Goal: Information Seeking & Learning: Learn about a topic

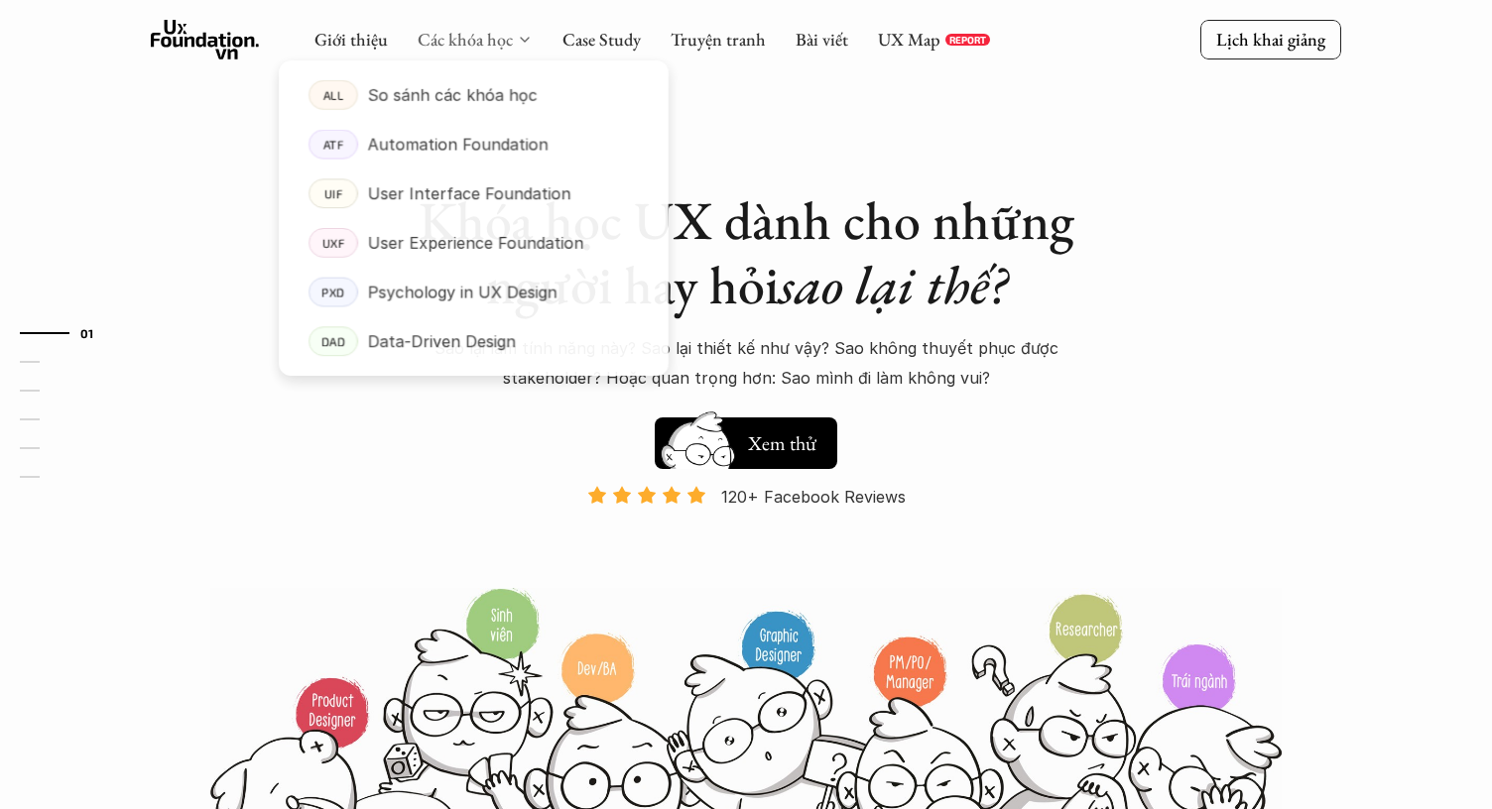
click at [507, 36] on link "Các khóa học" at bounding box center [465, 39] width 95 height 23
click at [498, 193] on p "User Interface Foundation" at bounding box center [469, 195] width 204 height 30
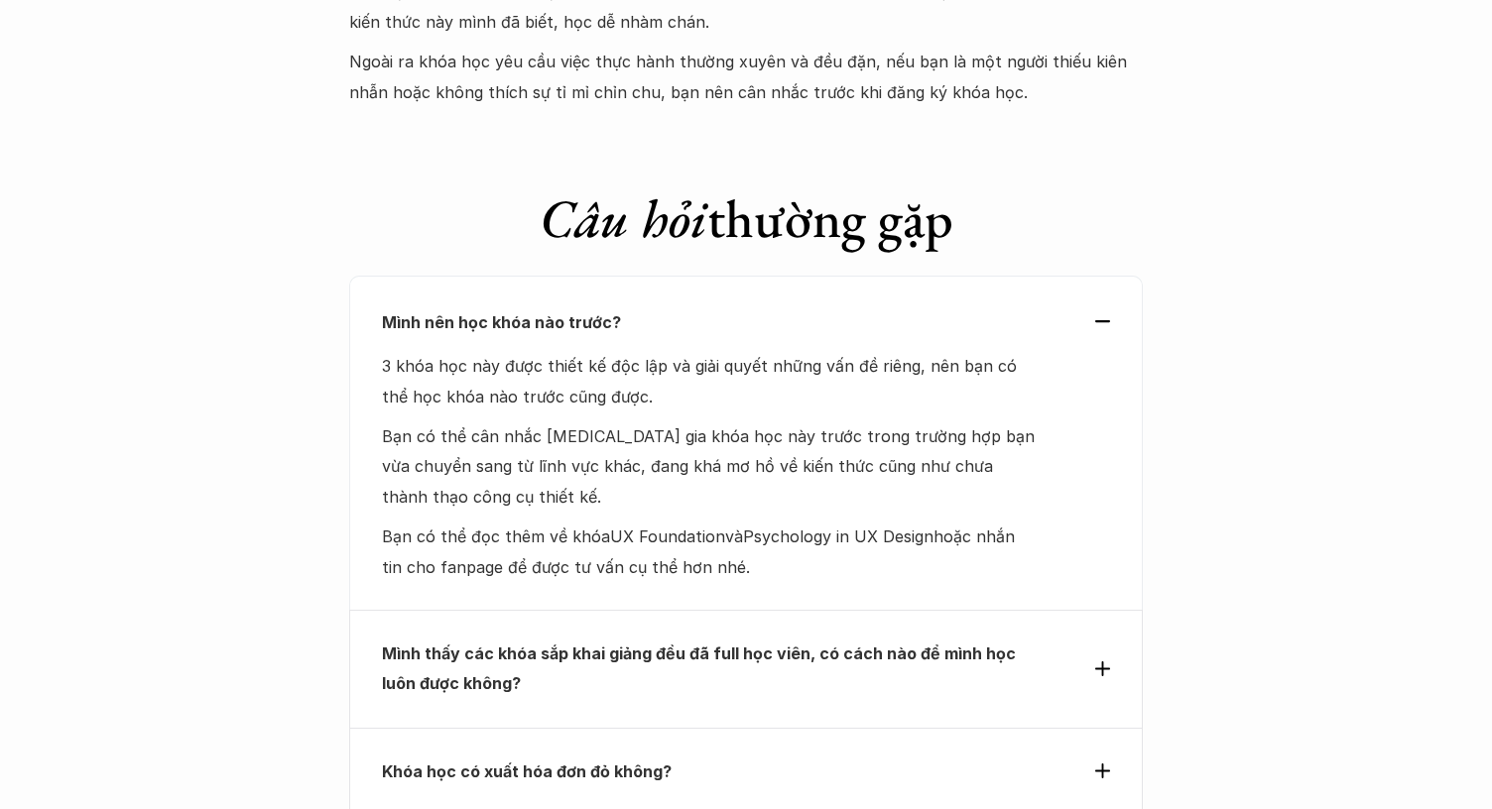
scroll to position [6132, 0]
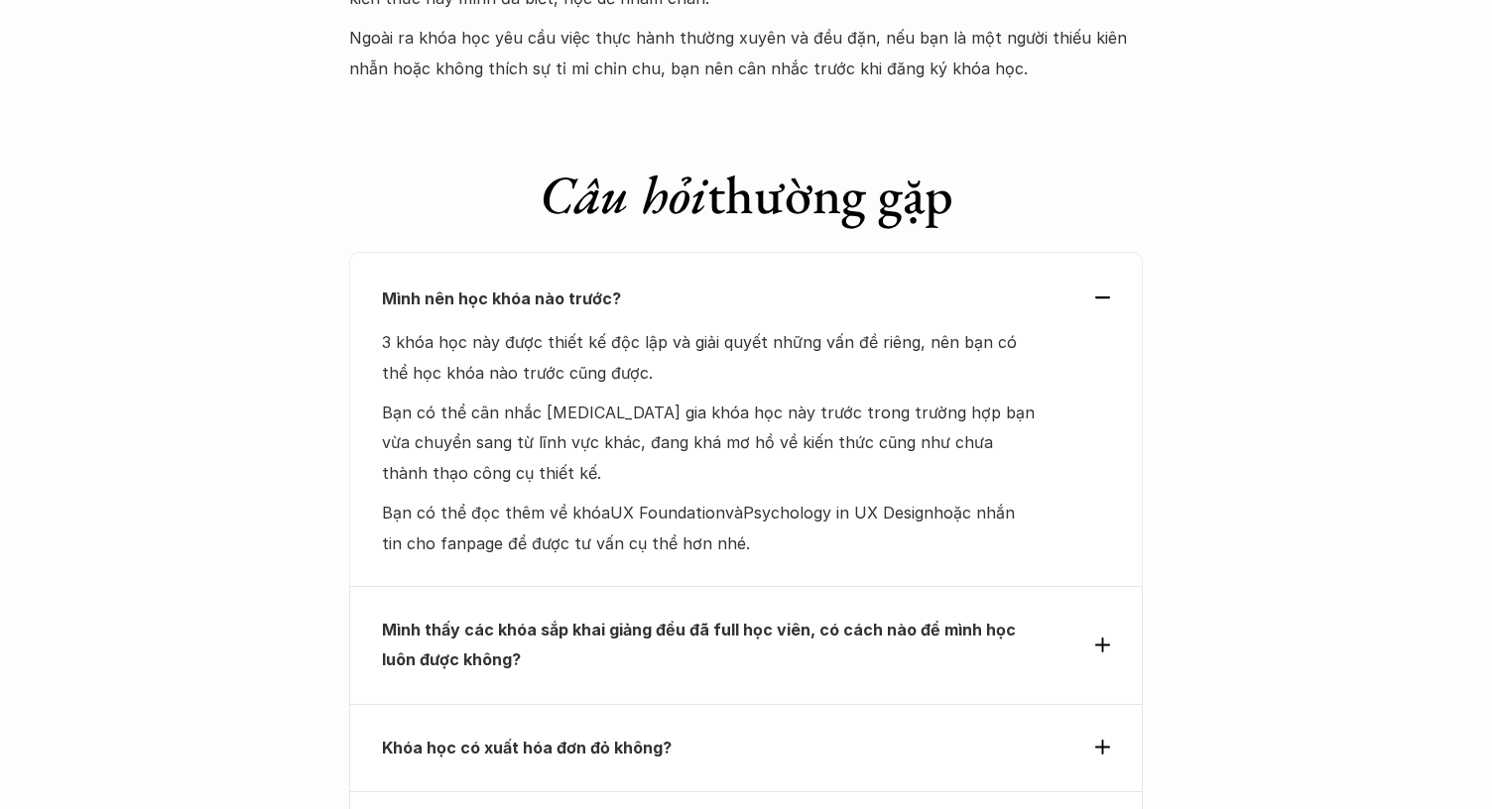
click at [1100, 284] on div "Mình nên học khóa nào trước?" at bounding box center [746, 299] width 728 height 30
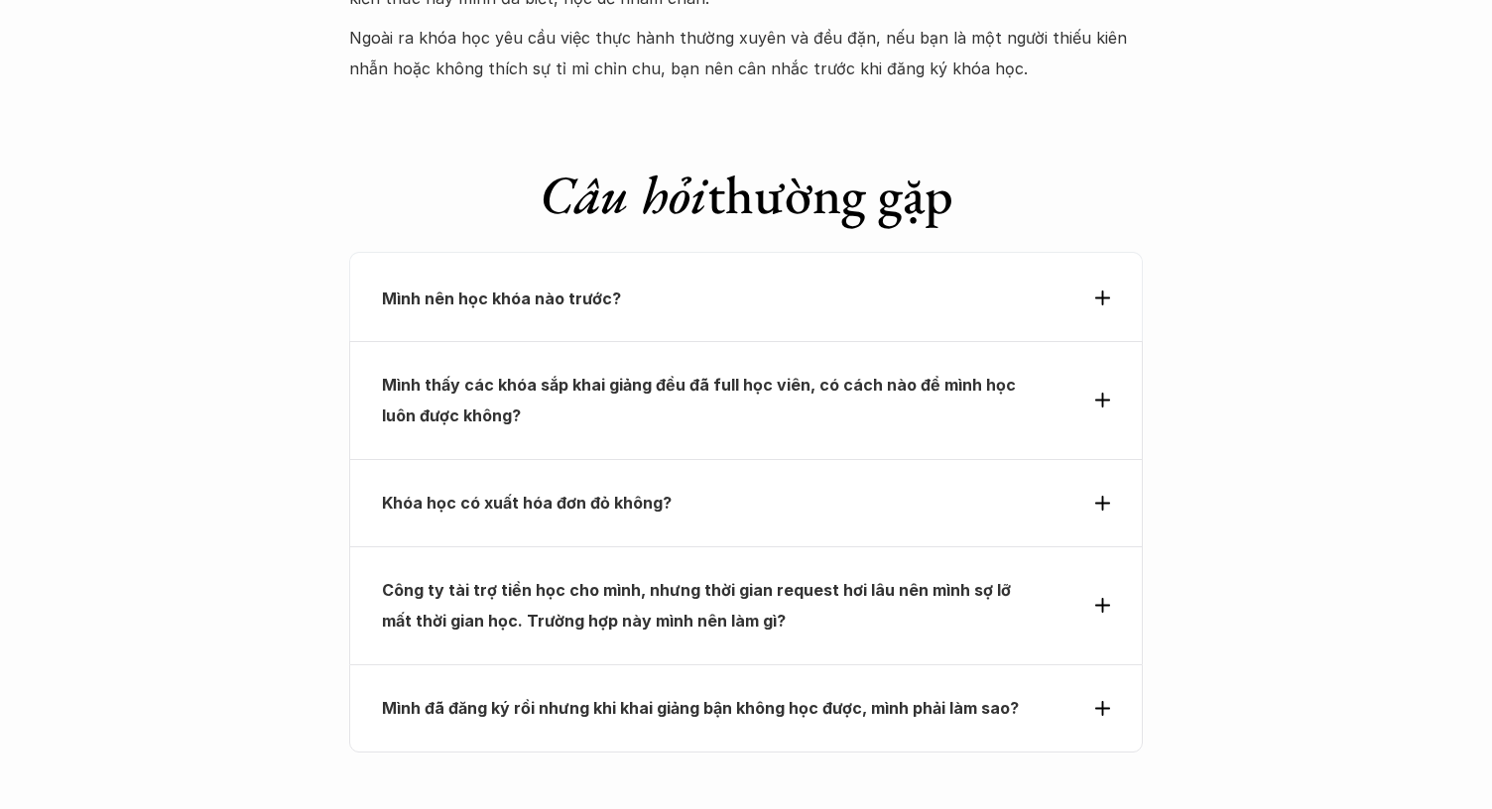
click at [1099, 370] on div "Mình thấy các khóa sắp khai giảng đều đã full học viên, có cách nào để mình học…" at bounding box center [746, 400] width 728 height 61
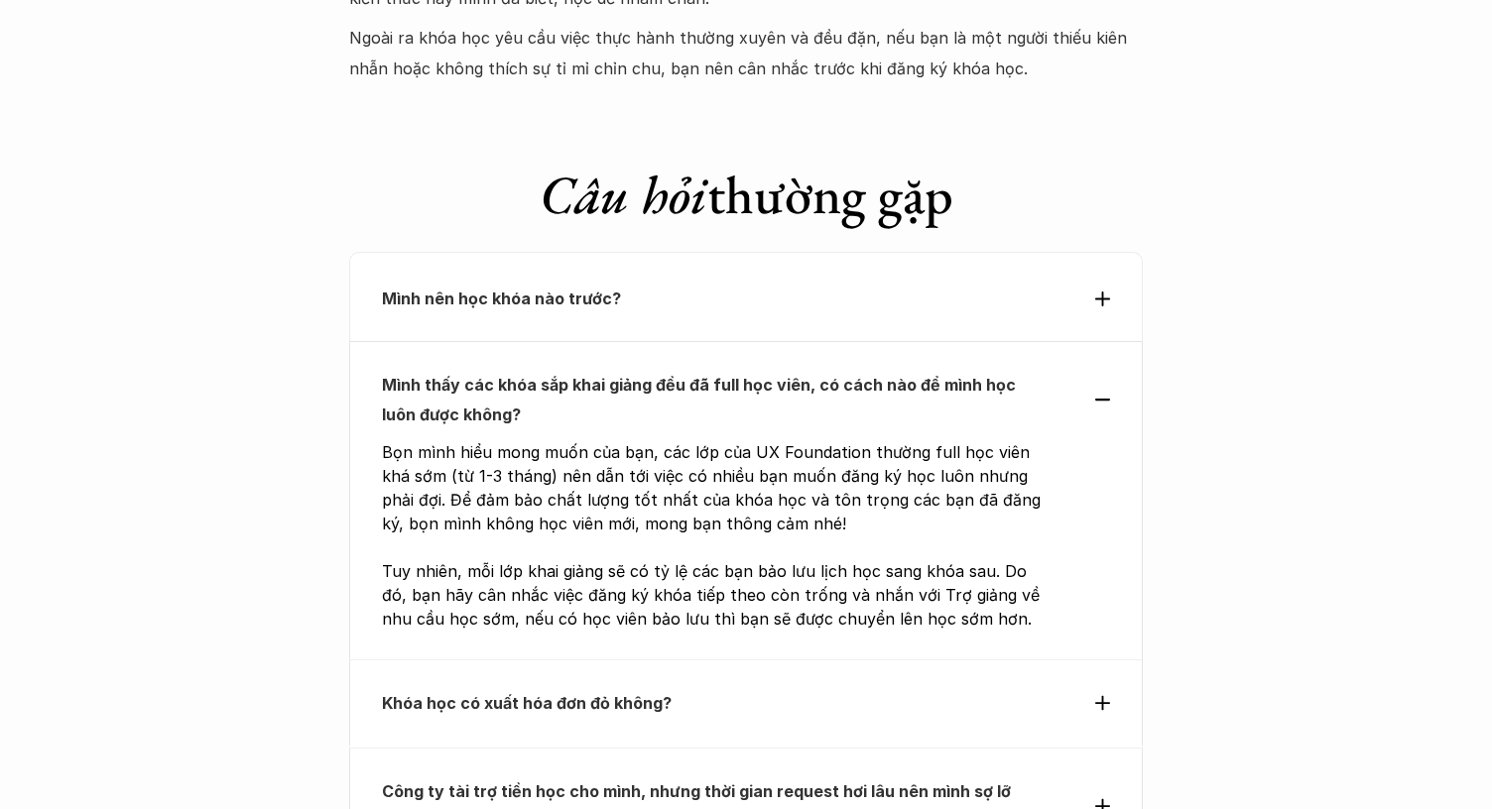
click at [1099, 252] on div "Mình nên học khóa nào trước?" at bounding box center [746, 296] width 794 height 89
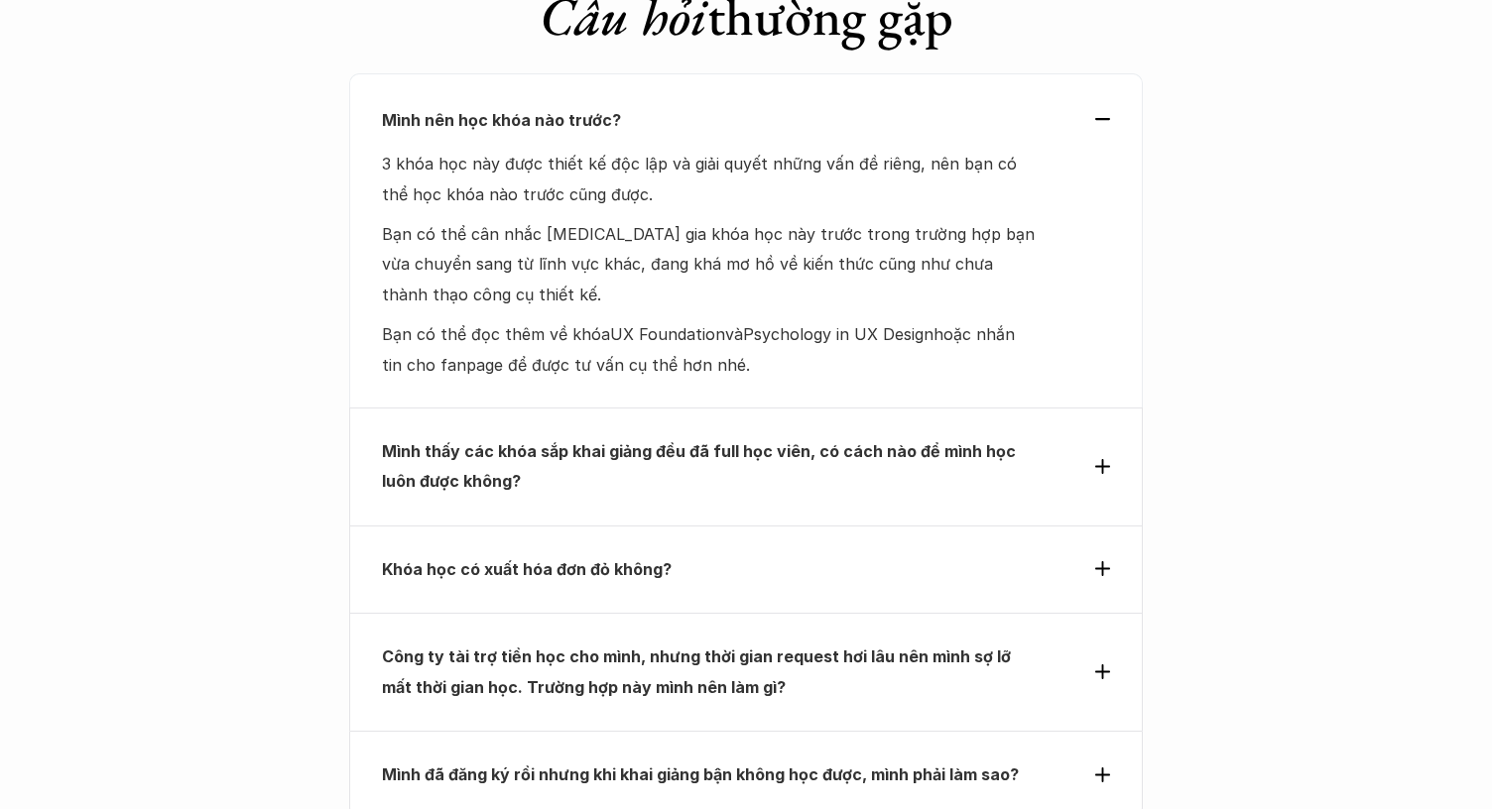
scroll to position [6329, 0]
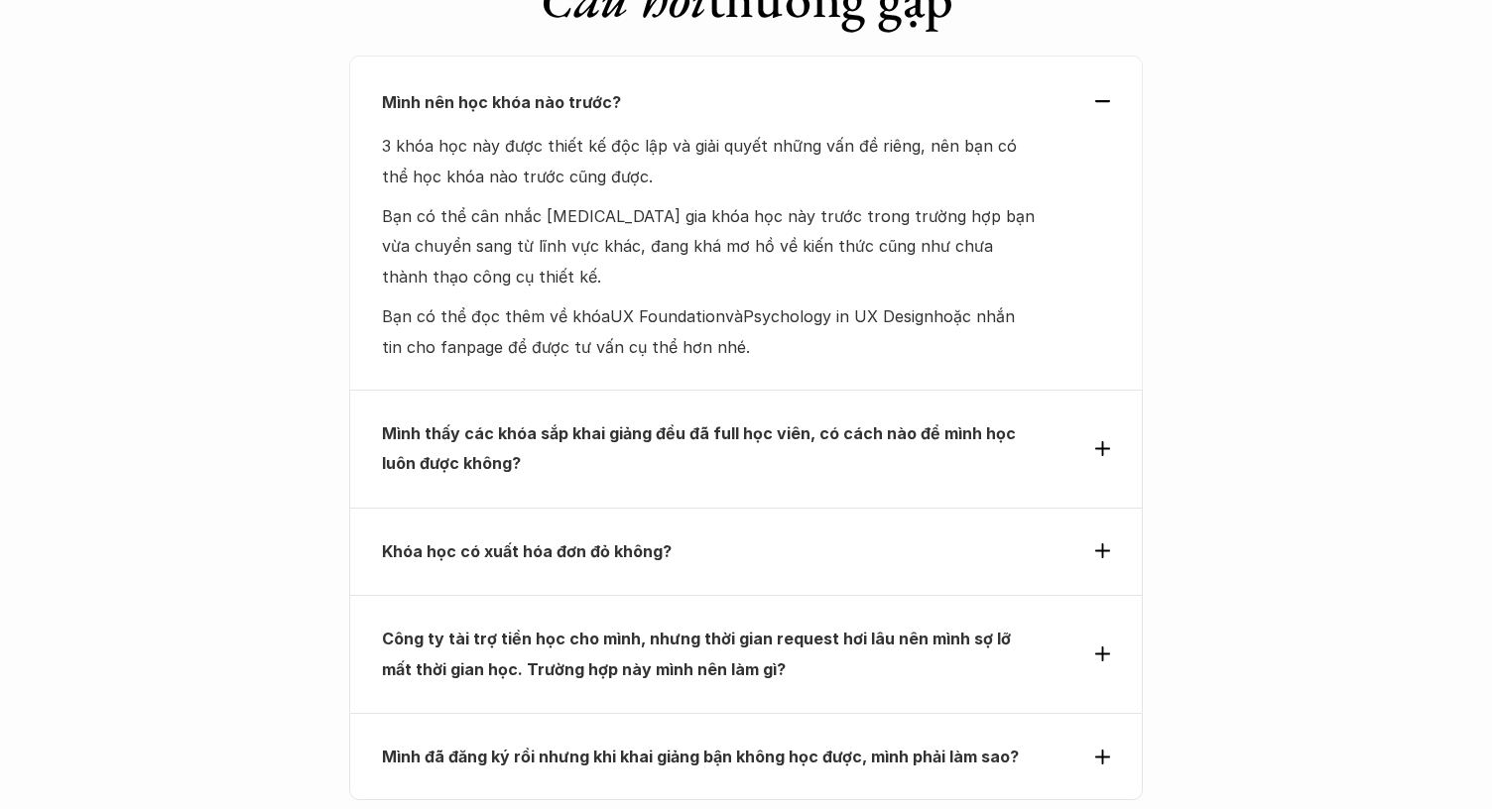
click at [1100, 544] on icon at bounding box center [1102, 551] width 15 height 15
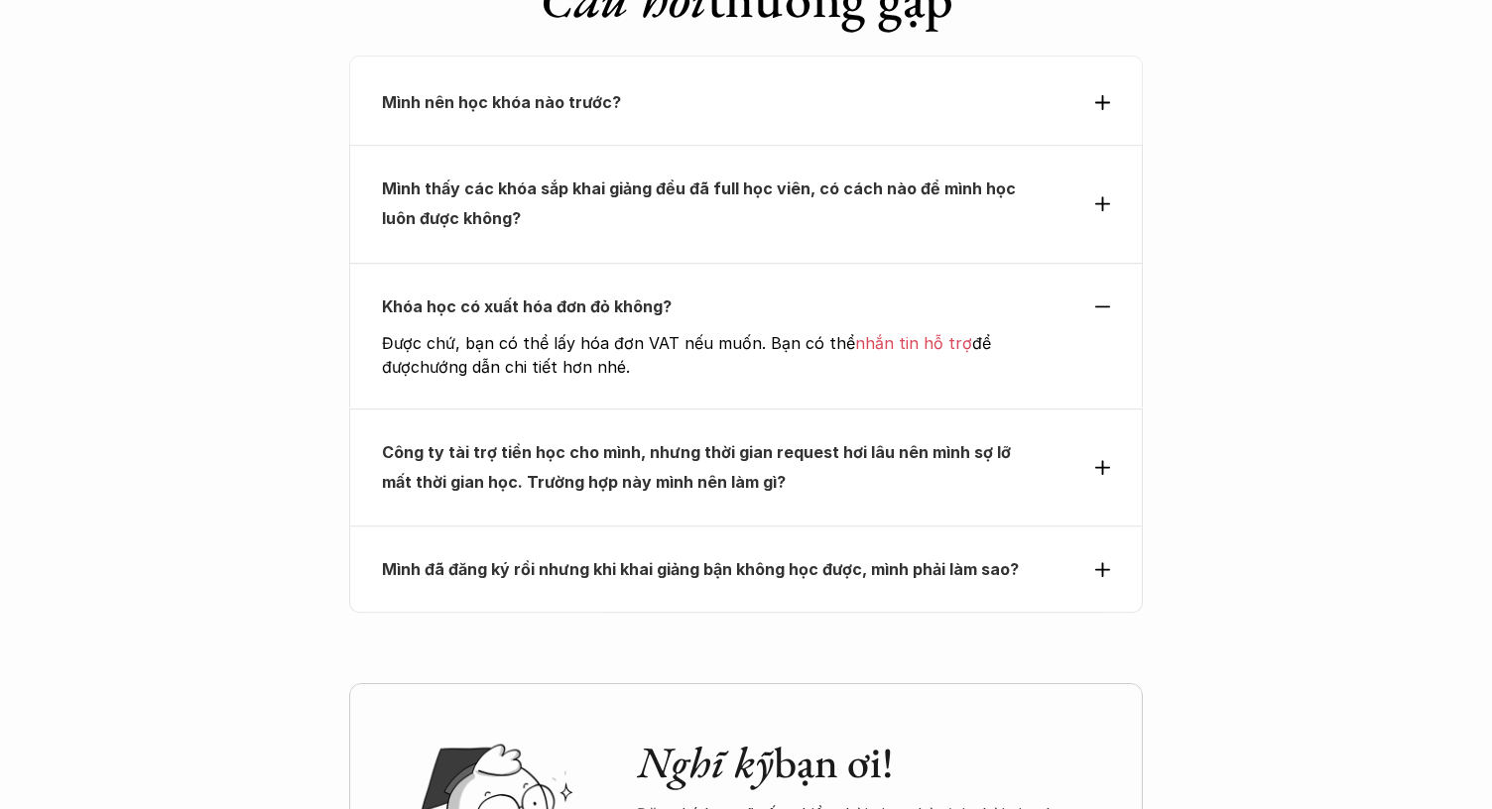
click at [1105, 436] on div "Công ty tài trợ tiền học cho mình, nhưng thời gian request hơi lâu nên mình sợ …" at bounding box center [746, 466] width 728 height 61
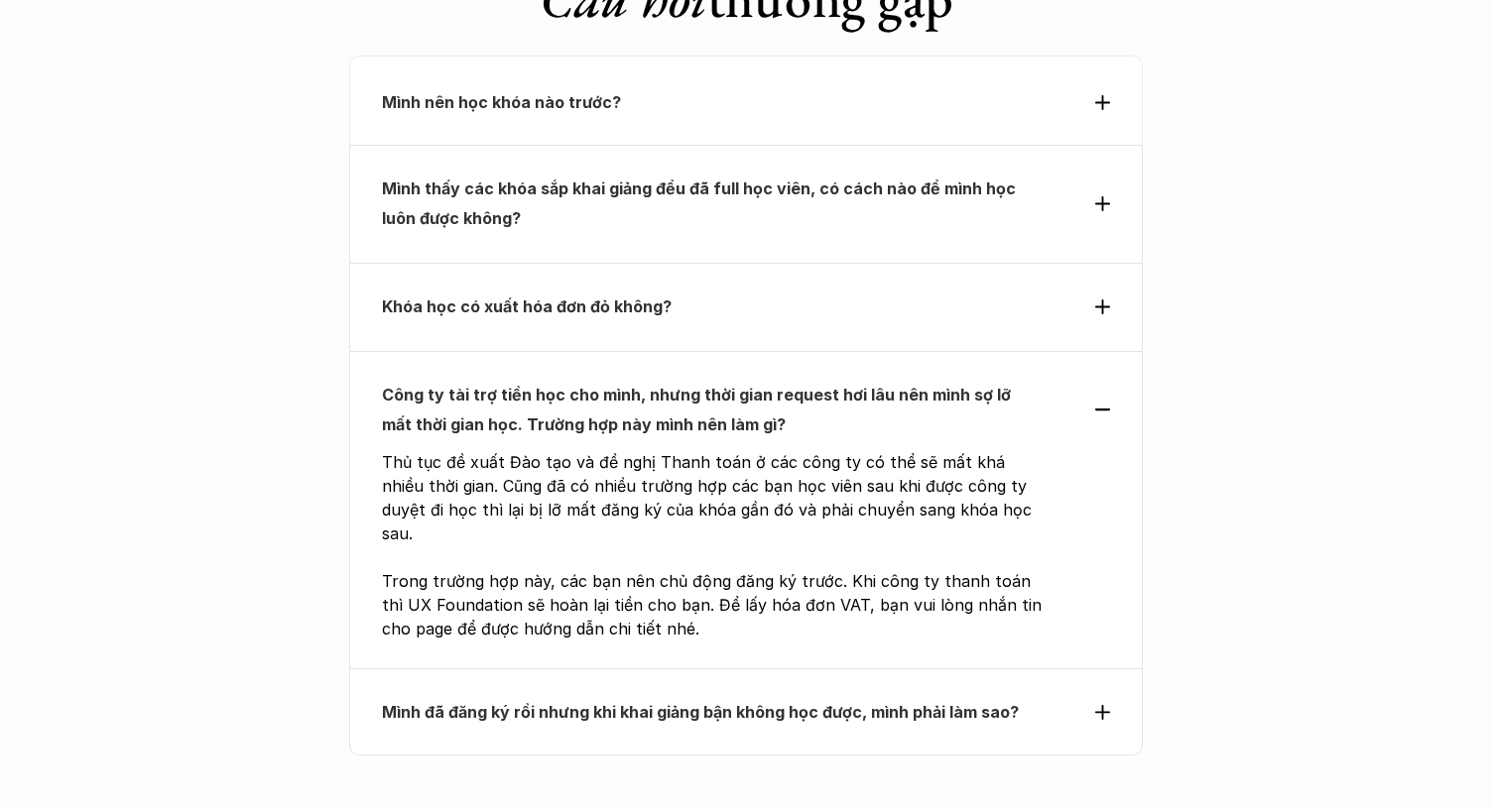
click at [1106, 705] on icon at bounding box center [1102, 712] width 15 height 15
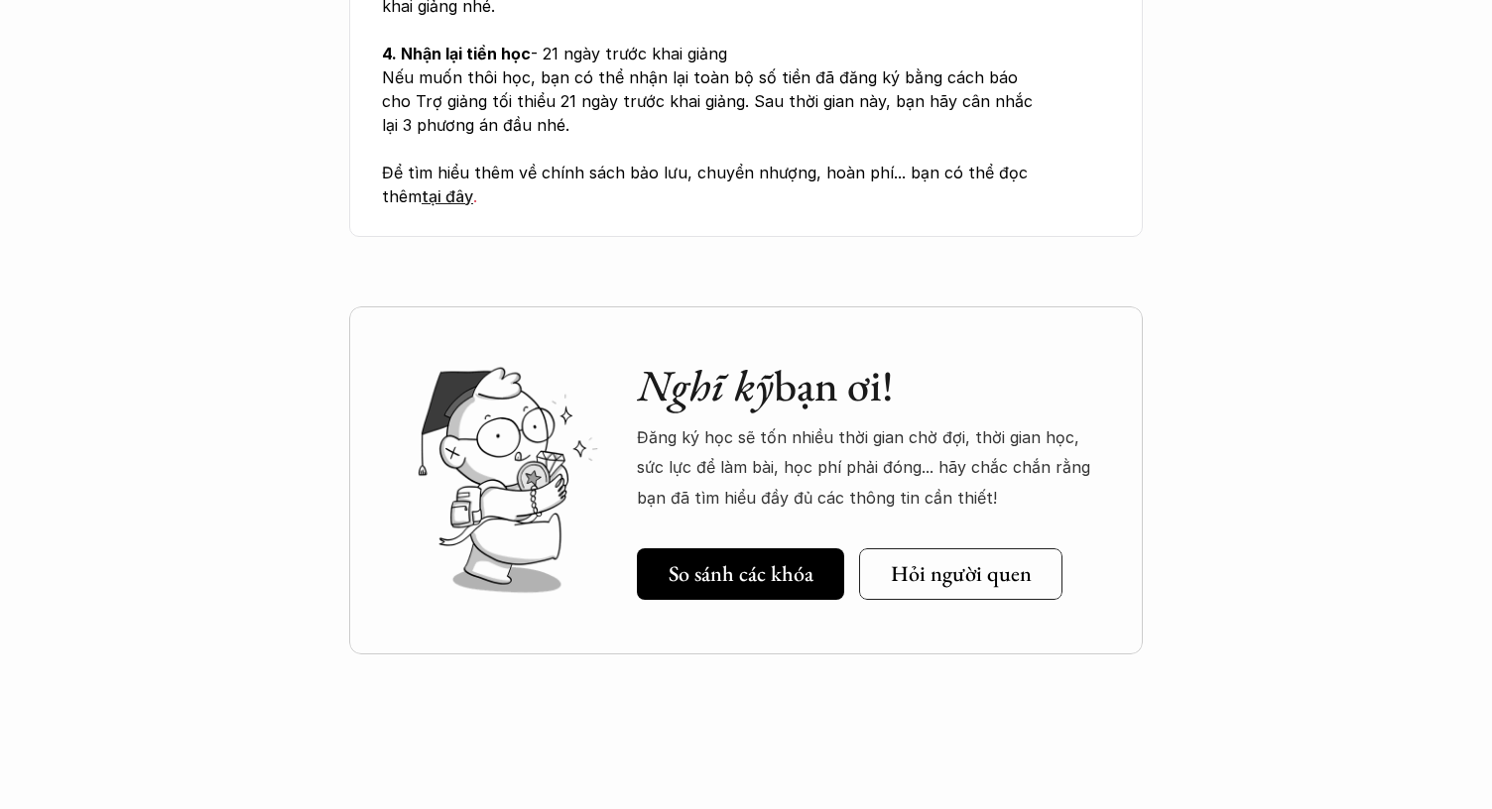
scroll to position [7439, 0]
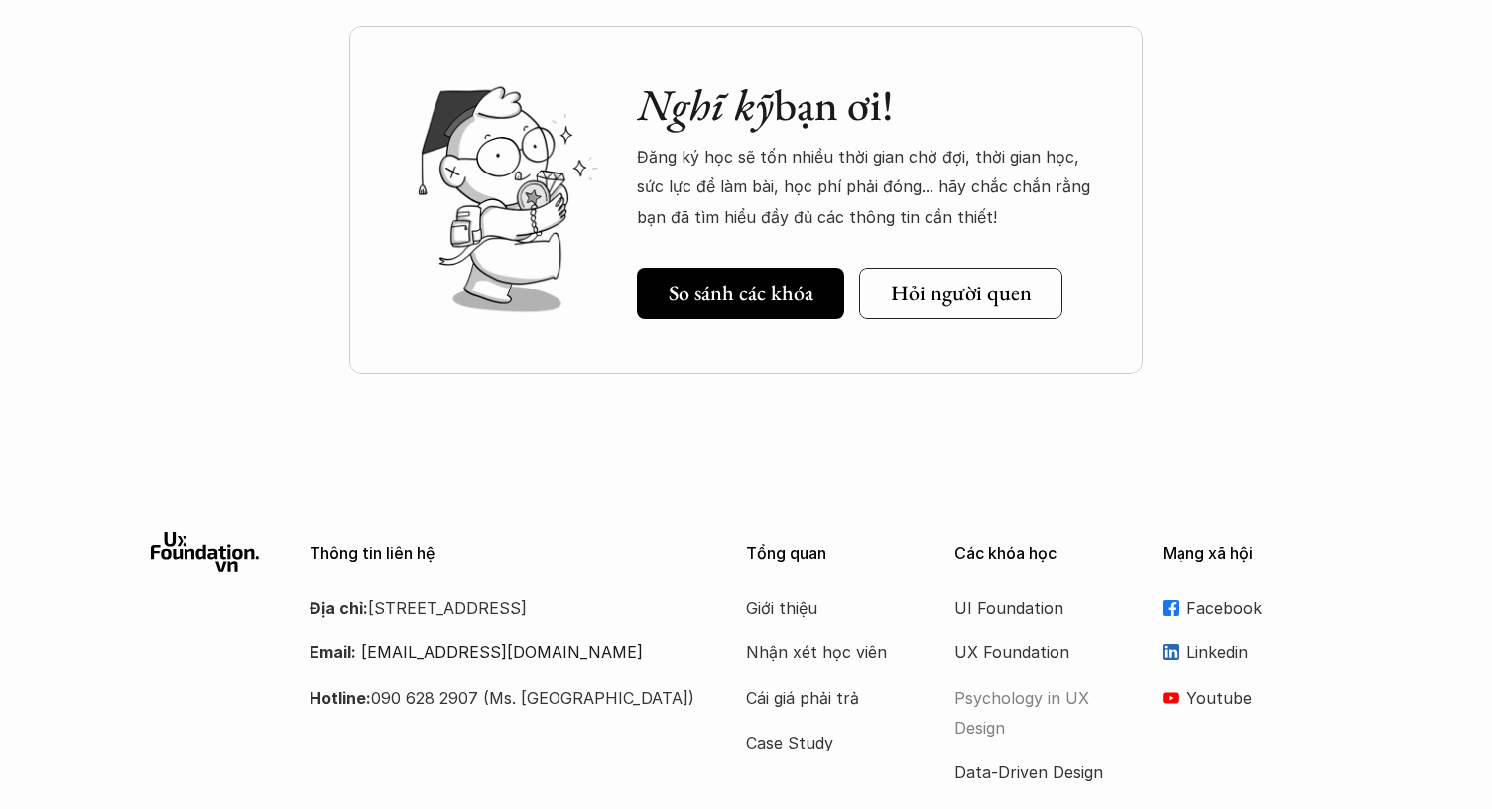
click at [1032, 683] on p "Psychology in UX Design" at bounding box center [1033, 713] width 159 height 61
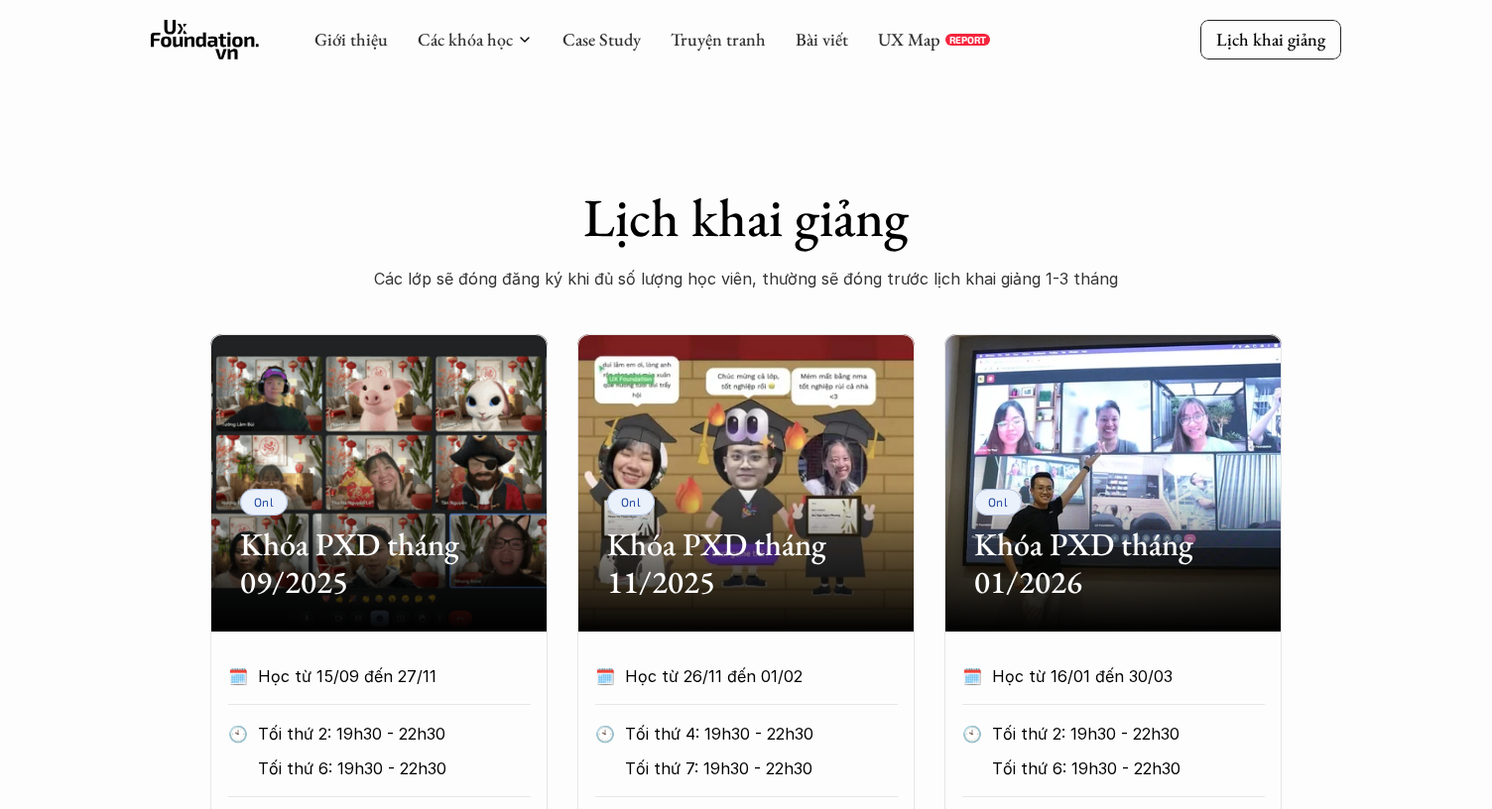
scroll to position [651, 0]
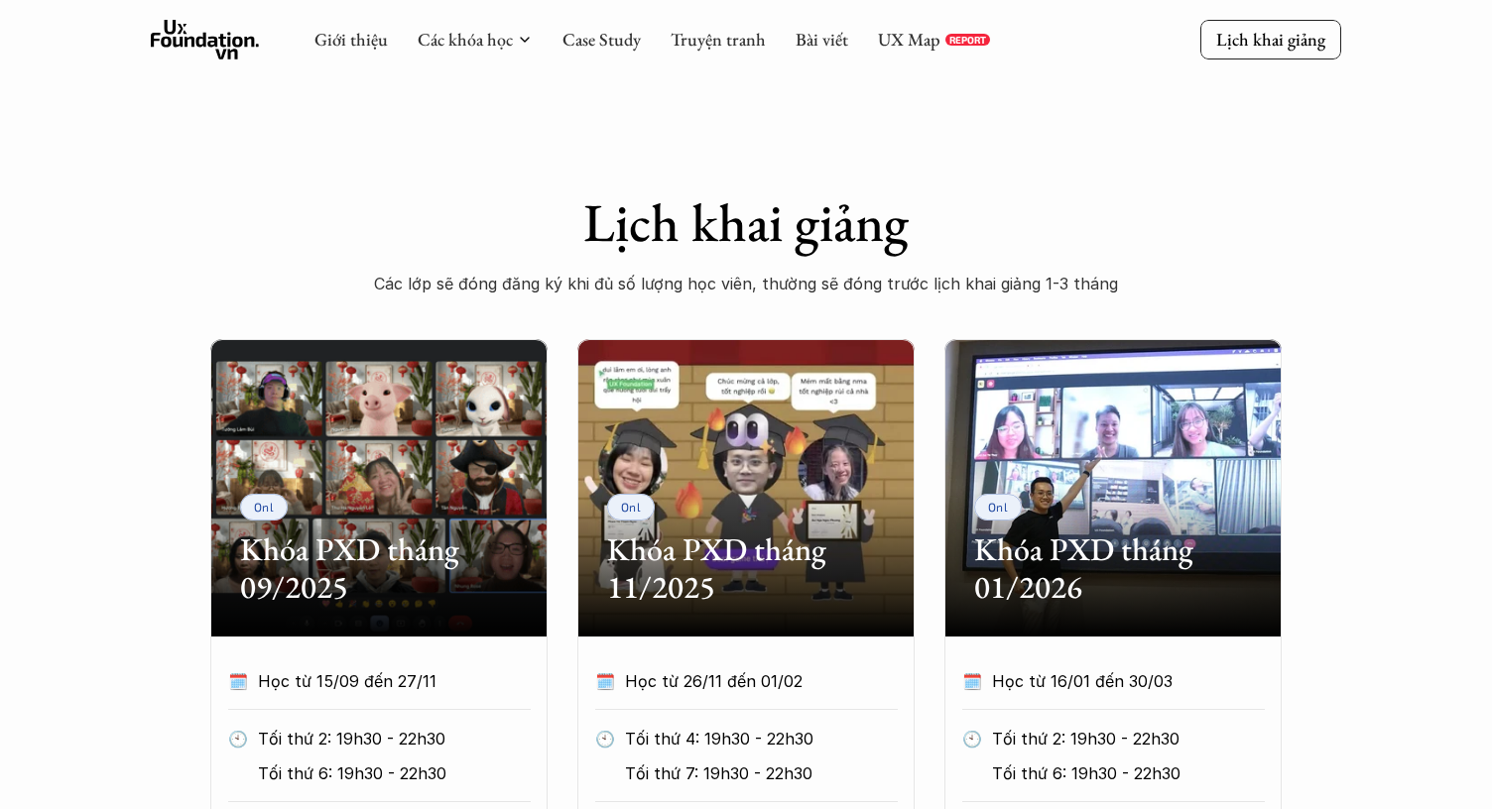
click at [321, 550] on h2 "Khóa PXD tháng 09/2025" at bounding box center [379, 569] width 278 height 76
click at [1051, 613] on div "Onl Khóa PXD tháng 01/2026" at bounding box center [1112, 488] width 337 height 298
click at [1046, 705] on div "🗓️ Học từ 16/01 đến 30/03" at bounding box center [1113, 689] width 303 height 44
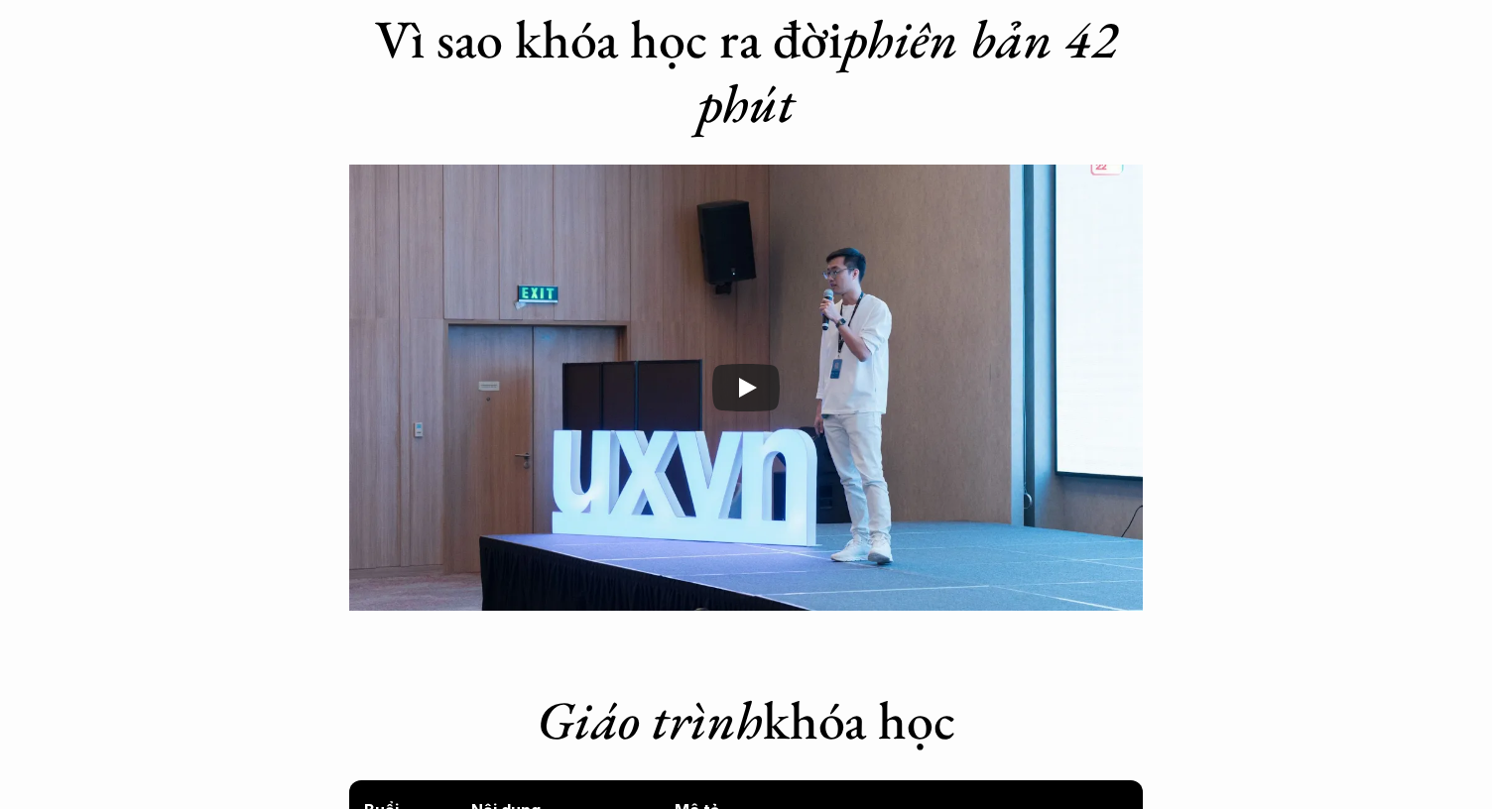
scroll to position [2983, 0]
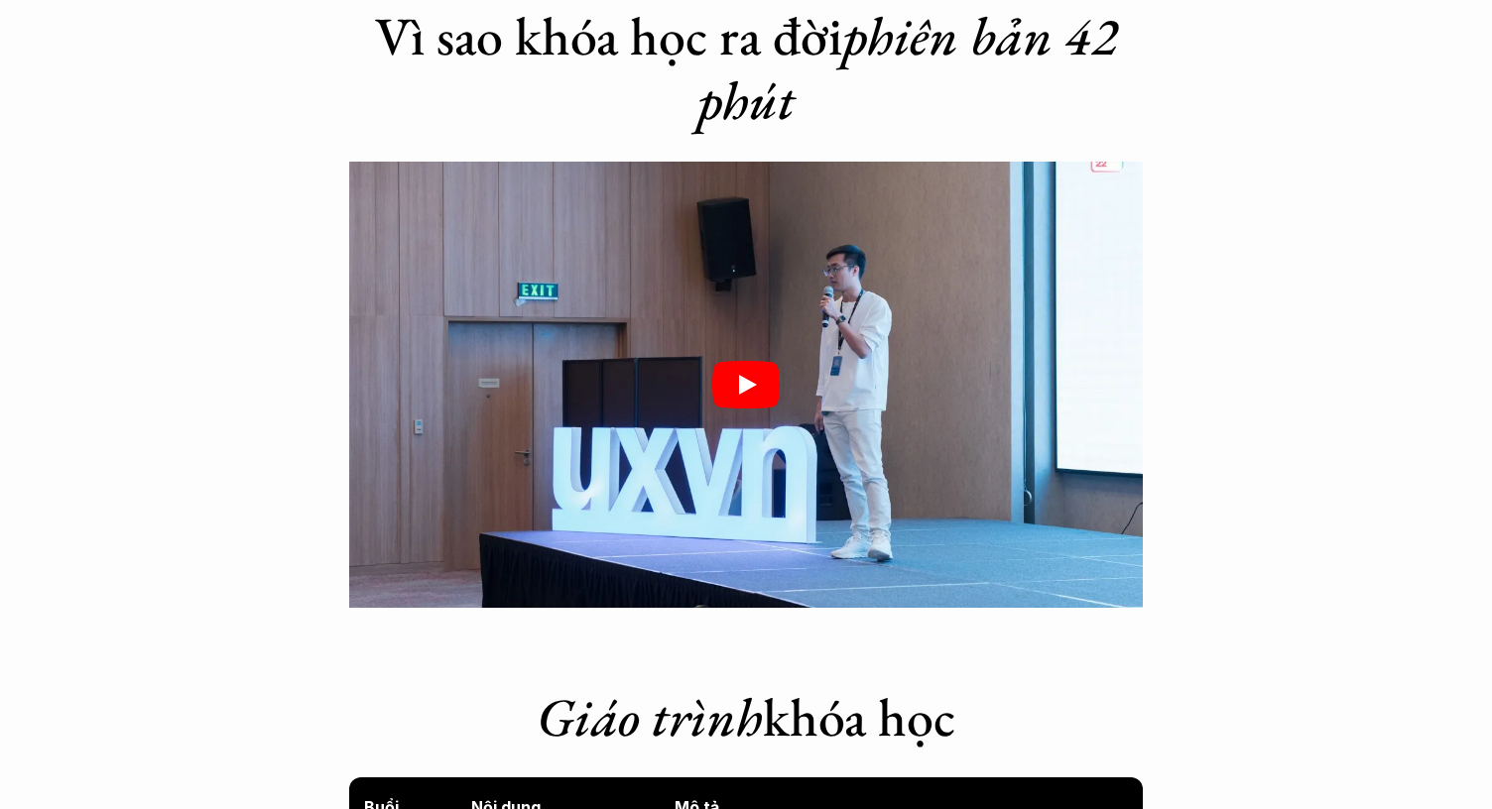
click at [808, 395] on div at bounding box center [746, 385] width 794 height 446
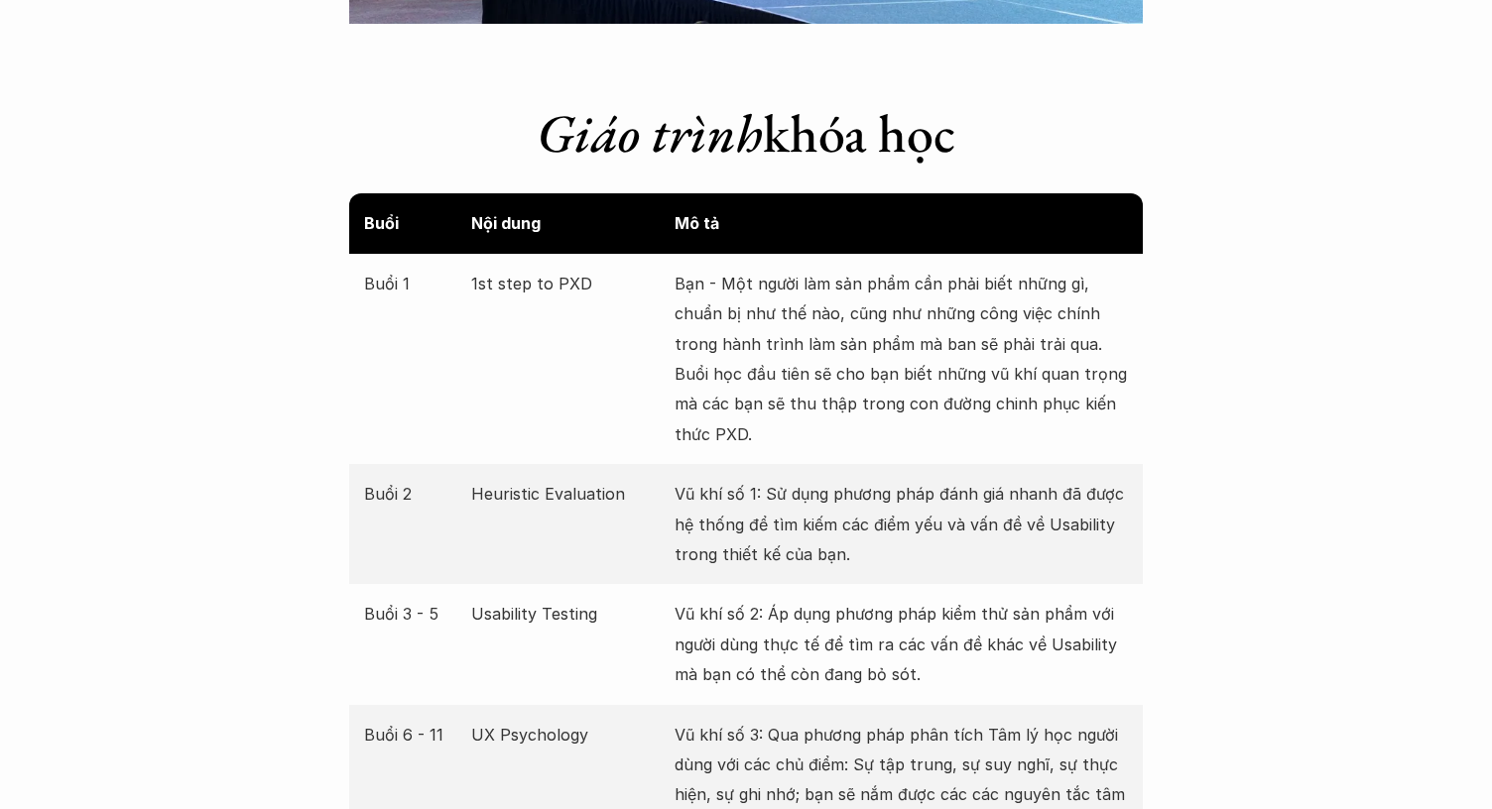
scroll to position [3683, 0]
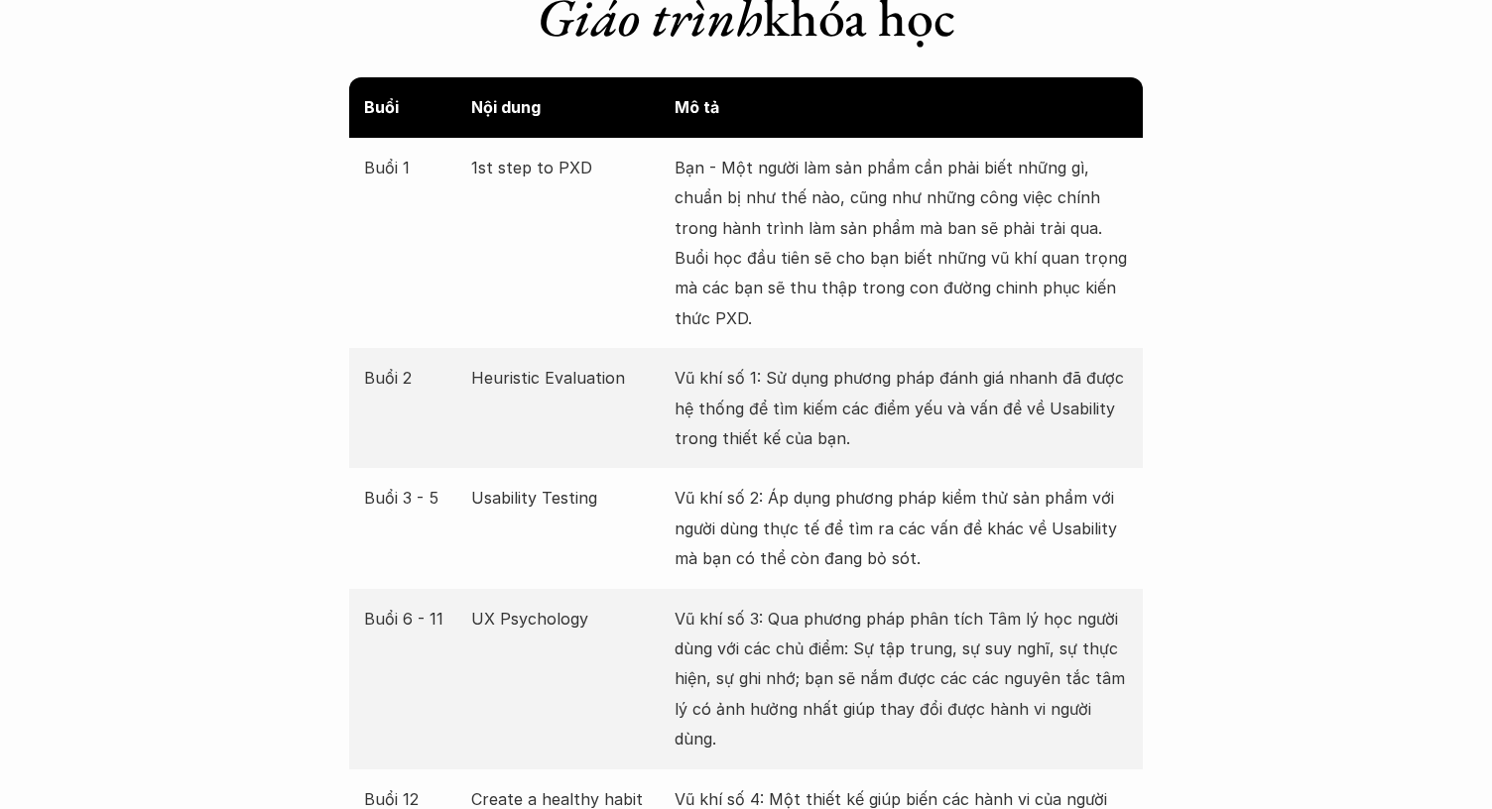
click at [803, 413] on p "Vũ khí số 1: Sử dụng phương pháp đánh giá nhanh đã được hệ thống để tìm kiếm cá…" at bounding box center [901, 408] width 453 height 90
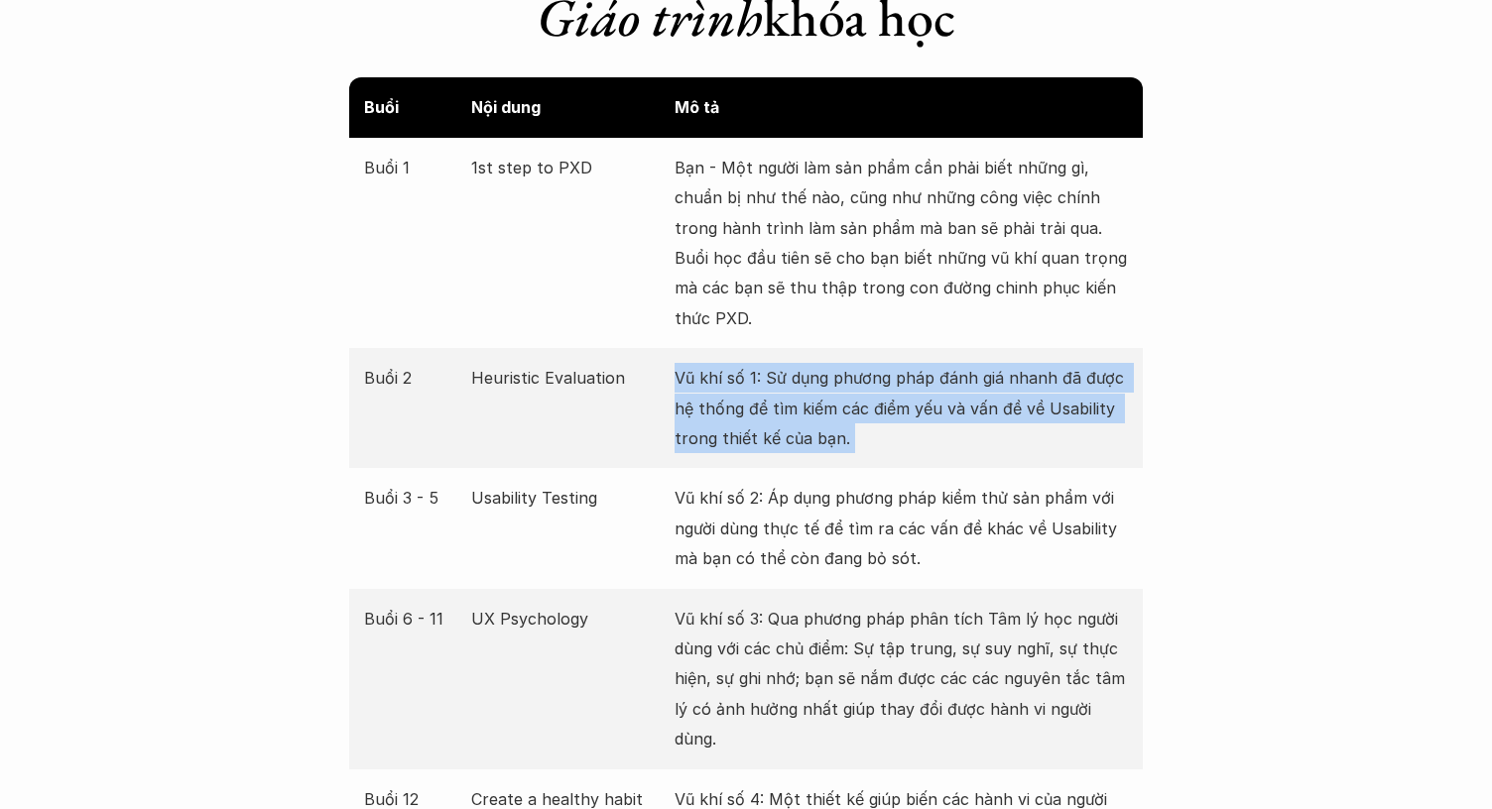
click at [803, 413] on p "Vũ khí số 1: Sử dụng phương pháp đánh giá nhanh đã được hệ thống để tìm kiếm cá…" at bounding box center [901, 408] width 453 height 90
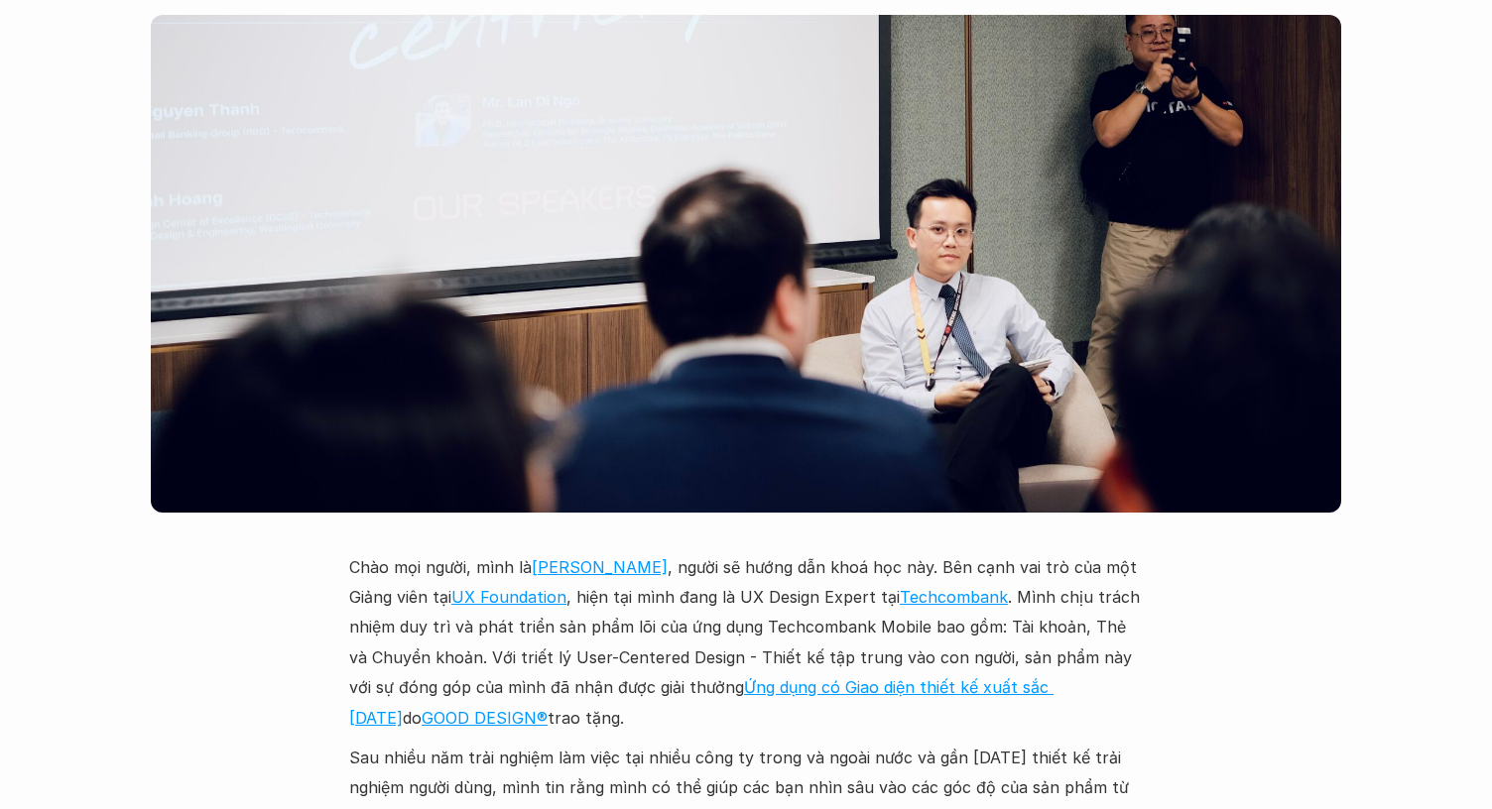
scroll to position [5185, 0]
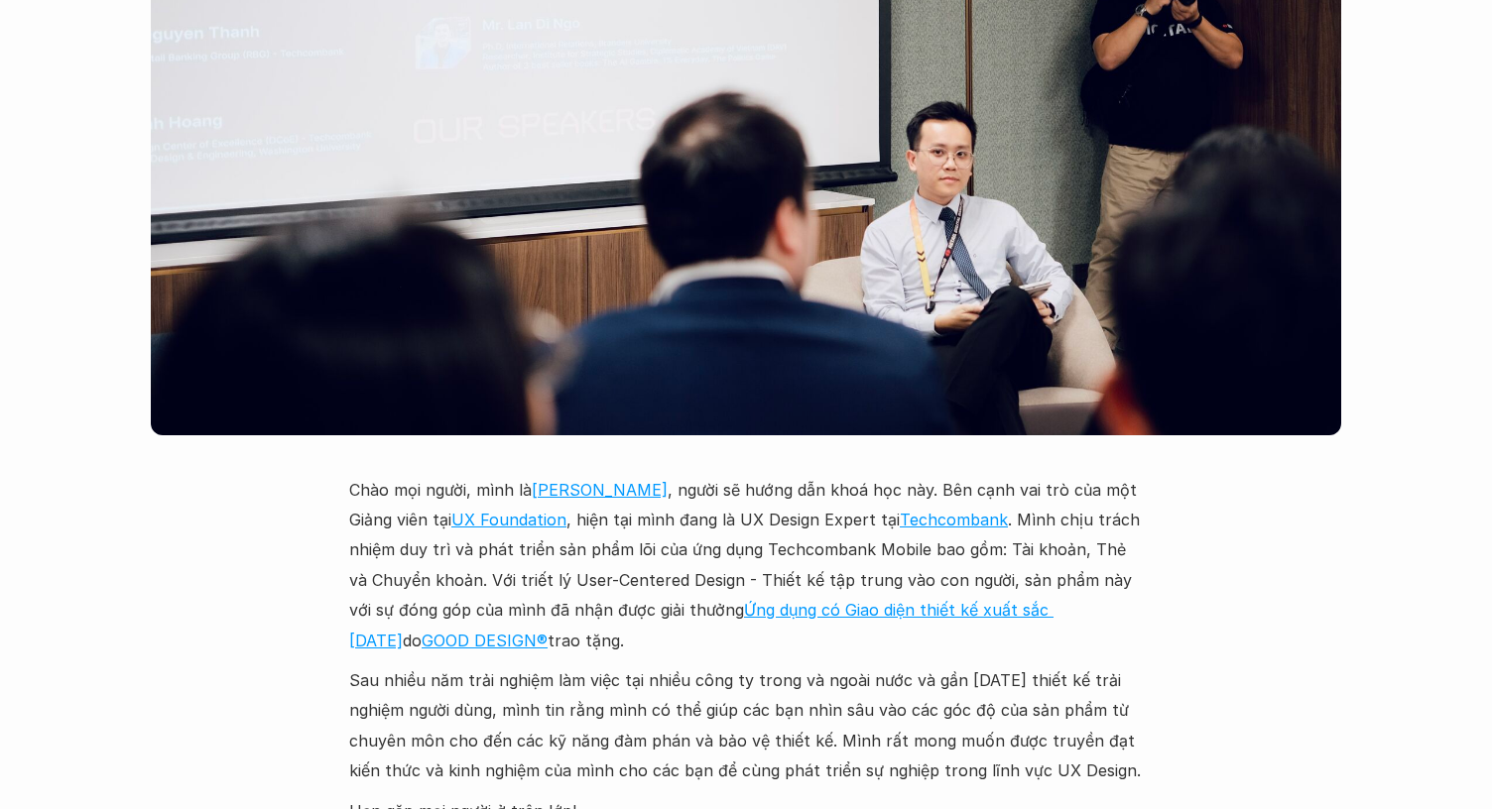
click at [585, 480] on link "[PERSON_NAME]" at bounding box center [600, 490] width 136 height 20
